Goal: Information Seeking & Learning: Learn about a topic

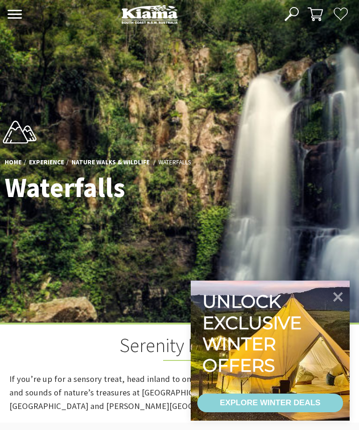
click at [341, 299] on icon at bounding box center [338, 297] width 10 height 10
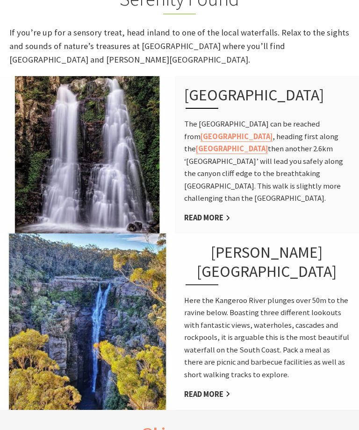
scroll to position [347, 0]
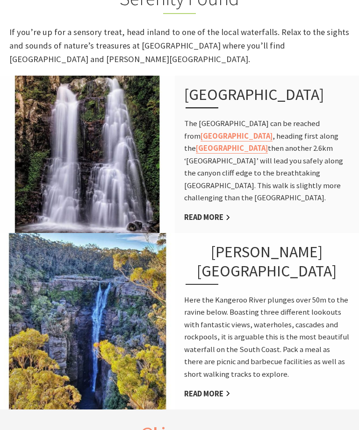
click at [216, 223] on link "Read More" at bounding box center [207, 217] width 46 height 10
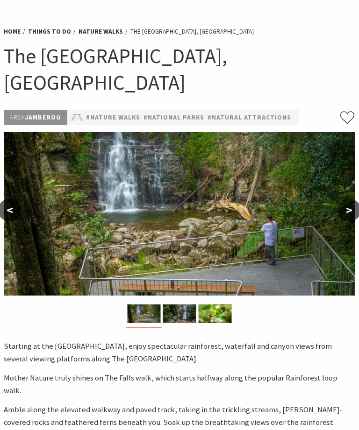
scroll to position [32, 0]
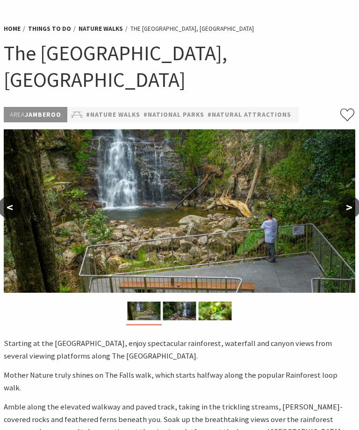
click at [353, 196] on button ">" at bounding box center [348, 207] width 23 height 22
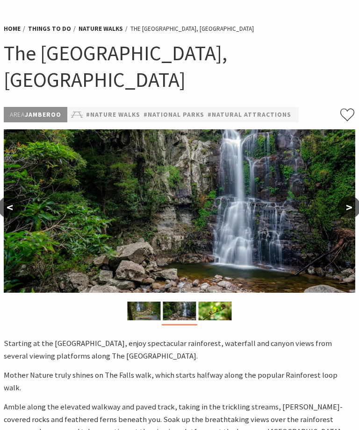
click at [353, 196] on button ">" at bounding box center [348, 207] width 23 height 22
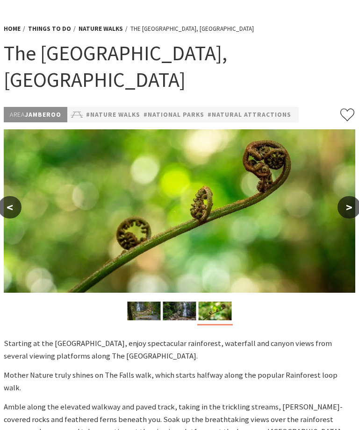
click at [353, 196] on button ">" at bounding box center [348, 207] width 23 height 22
click at [347, 196] on button ">" at bounding box center [348, 207] width 23 height 22
click at [353, 196] on button ">" at bounding box center [348, 207] width 23 height 22
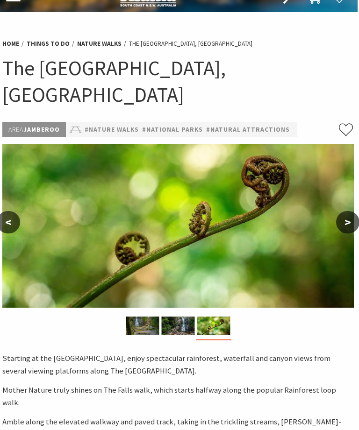
scroll to position [0, 1]
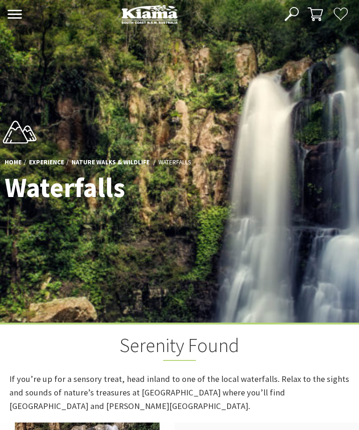
scroll to position [377, 0]
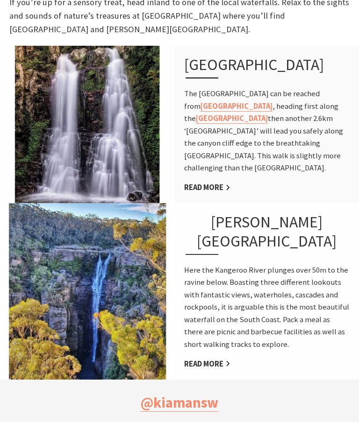
click at [269, 112] on link "[GEOGRAPHIC_DATA]" at bounding box center [236, 106] width 72 height 10
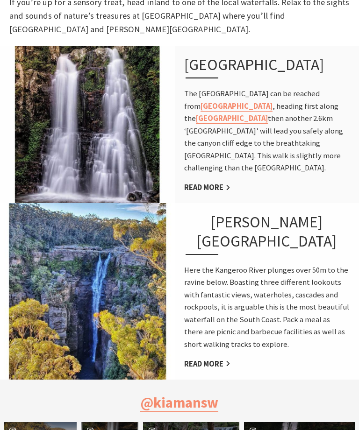
scroll to position [293, 356]
click at [258, 124] on link "[GEOGRAPHIC_DATA]" at bounding box center [232, 118] width 72 height 10
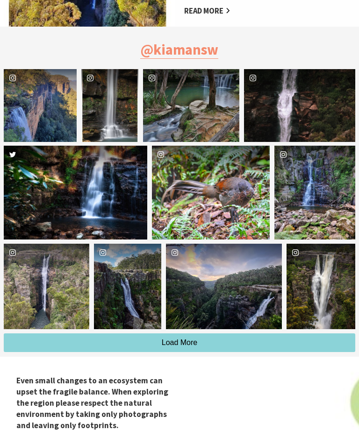
scroll to position [729, 0]
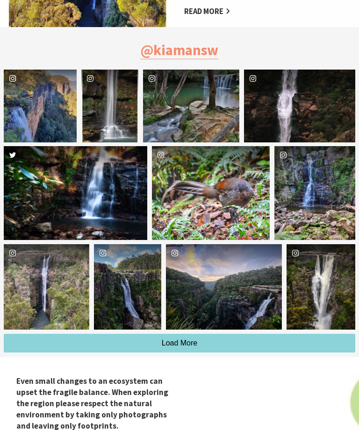
click at [107, 106] on div "stewjdanielphotography" at bounding box center [109, 106] width 57 height 73
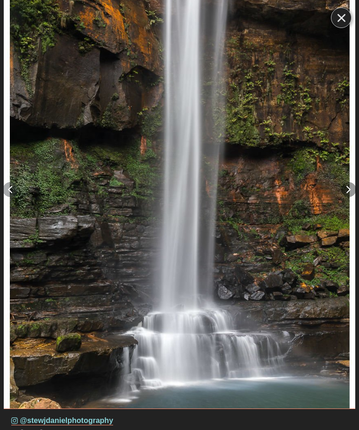
click at [341, 21] on icon "Close" at bounding box center [341, 18] width 8 height 8
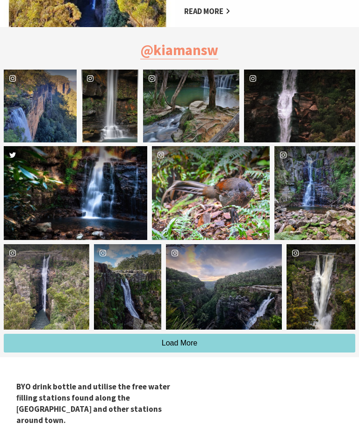
click at [249, 214] on div "springsongbird_photos" at bounding box center [211, 193] width 118 height 94
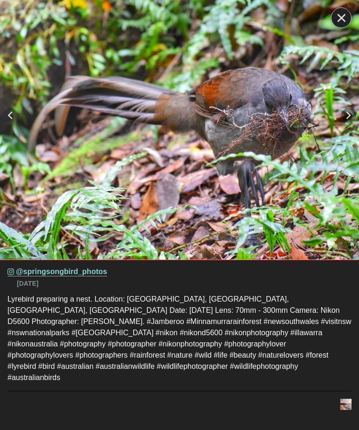
click at [343, 29] on img "details for image" at bounding box center [179, 115] width 359 height 290
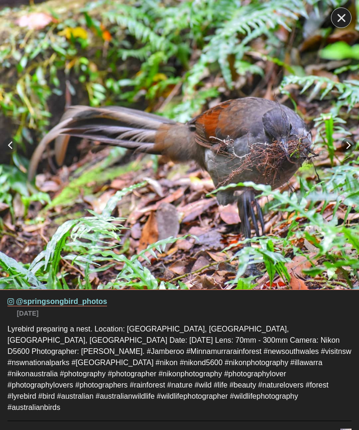
scroll to position [527, 0]
click at [346, 16] on div "Close" at bounding box center [341, 18] width 12 height 8
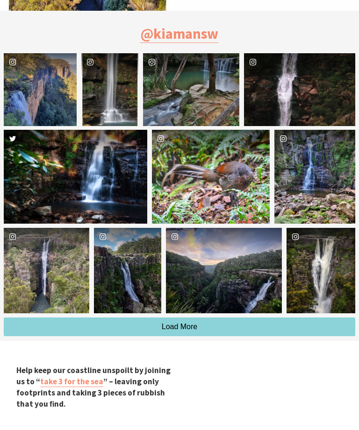
scroll to position [747, 0]
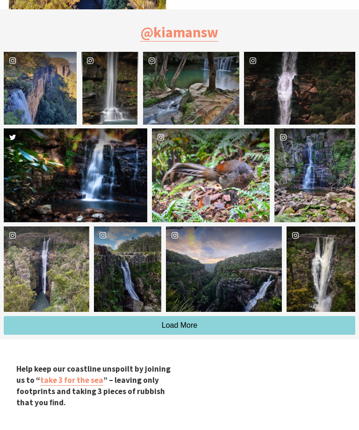
click at [256, 290] on div "james_christian85" at bounding box center [223, 269] width 115 height 85
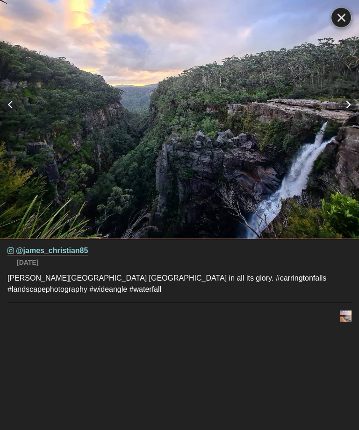
scroll to position [747, 0]
click at [341, 18] on icon "close icon" at bounding box center [341, 18] width 8 height 8
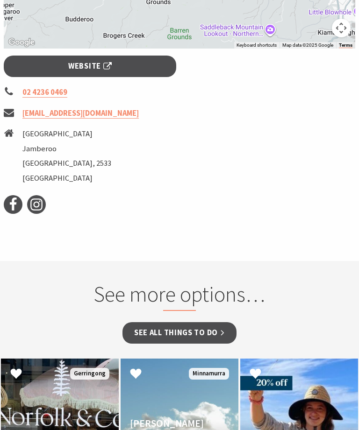
scroll to position [828, 0]
